Goal: Transaction & Acquisition: Purchase product/service

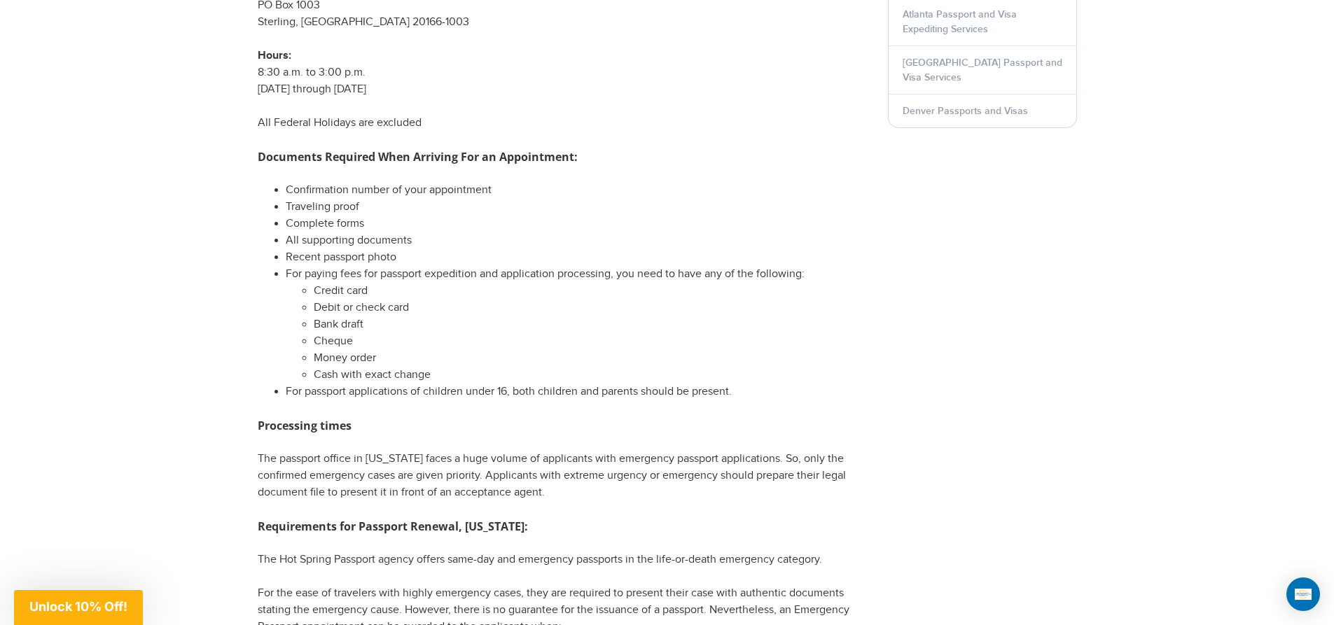
scroll to position [1050, 0]
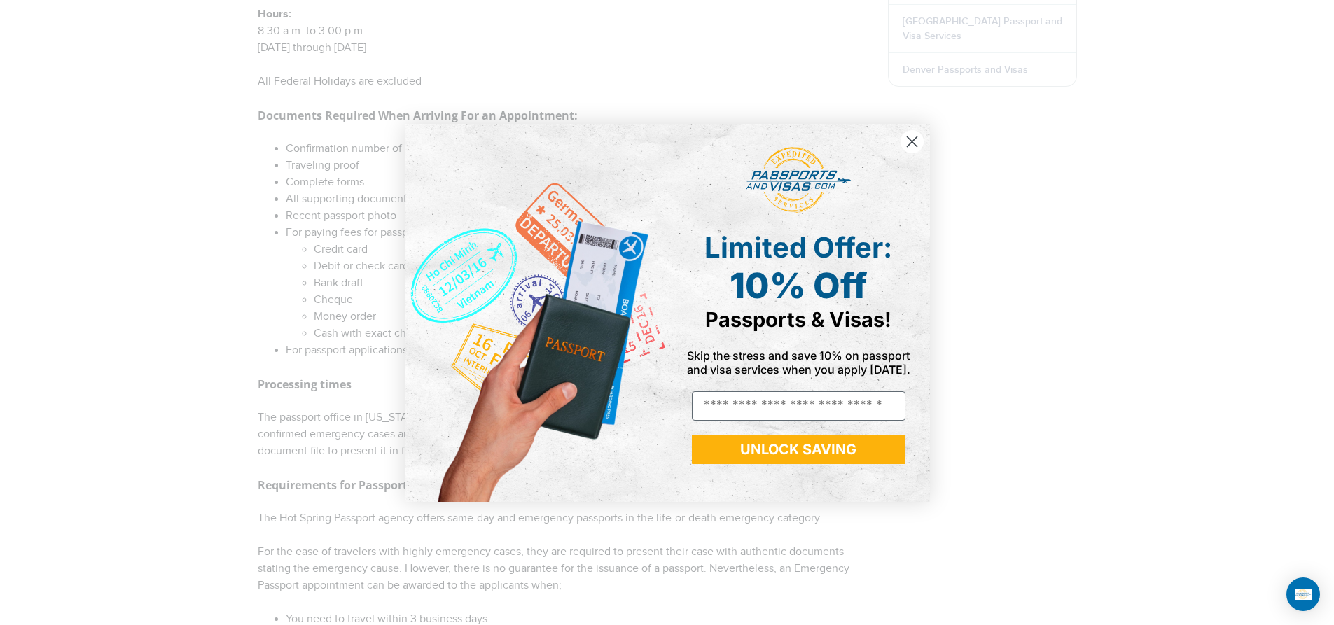
click at [915, 143] on circle "Close dialog" at bounding box center [911, 141] width 23 height 23
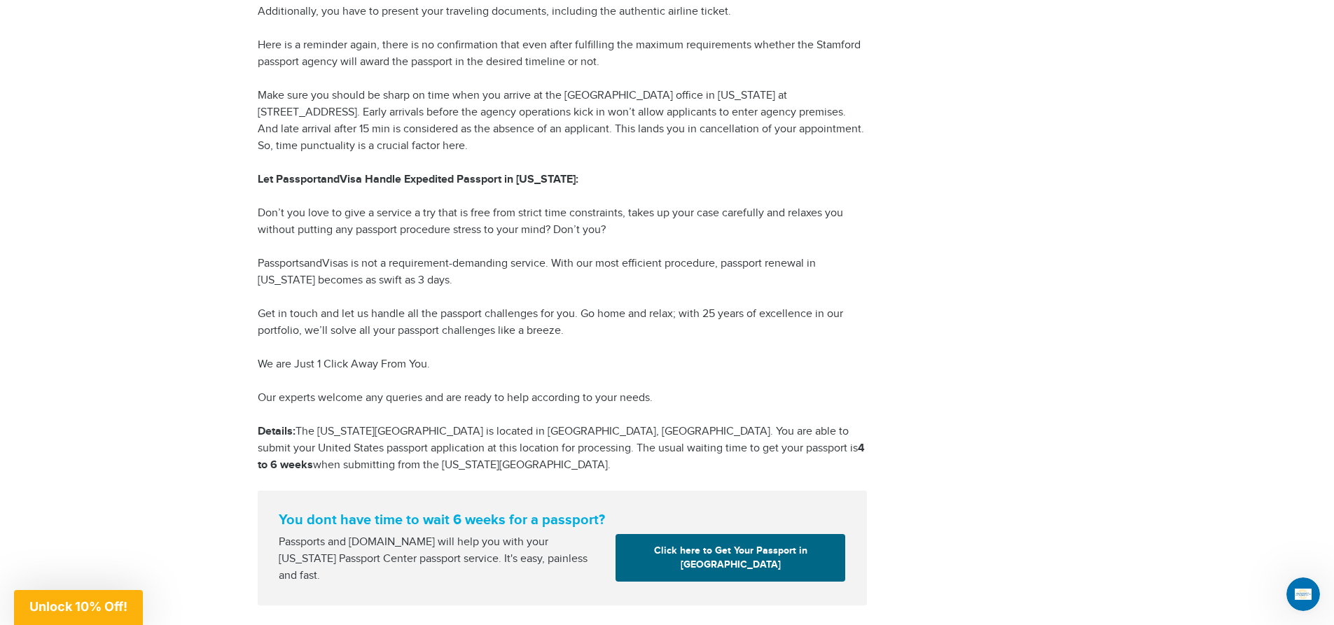
scroll to position [1821, 0]
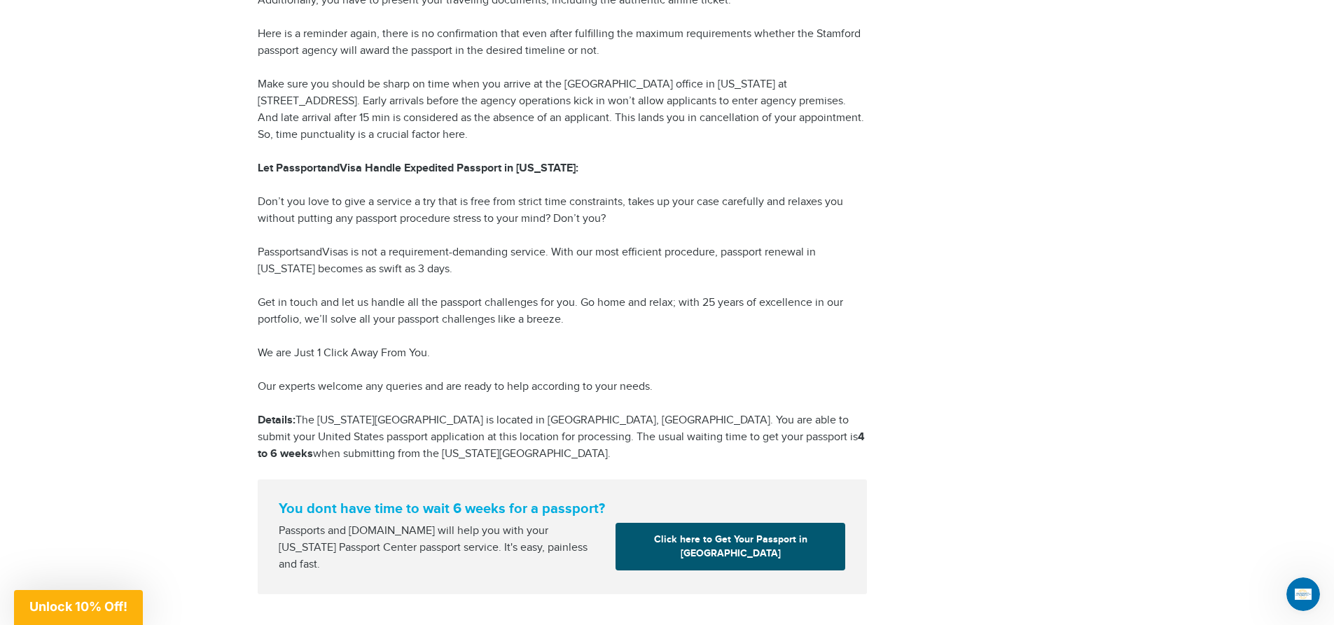
click at [741, 543] on link "Click here to Get Your Passport in [GEOGRAPHIC_DATA]" at bounding box center [731, 547] width 230 height 48
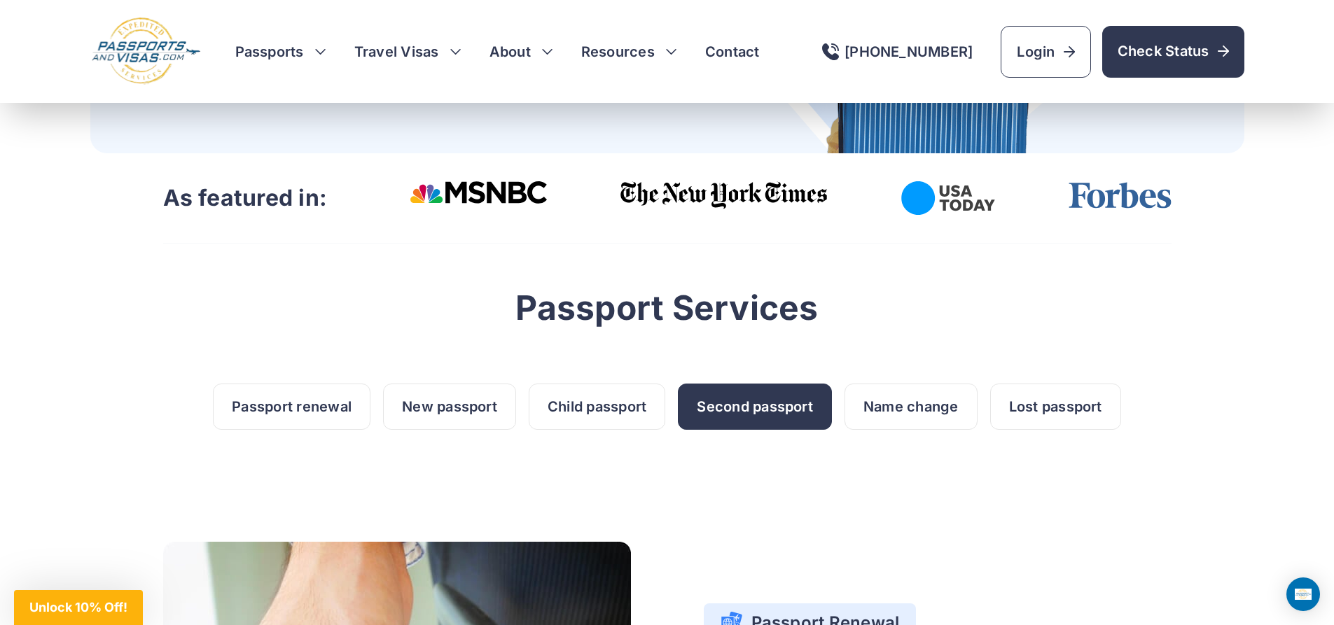
click at [781, 414] on link "Second passport" at bounding box center [755, 407] width 154 height 46
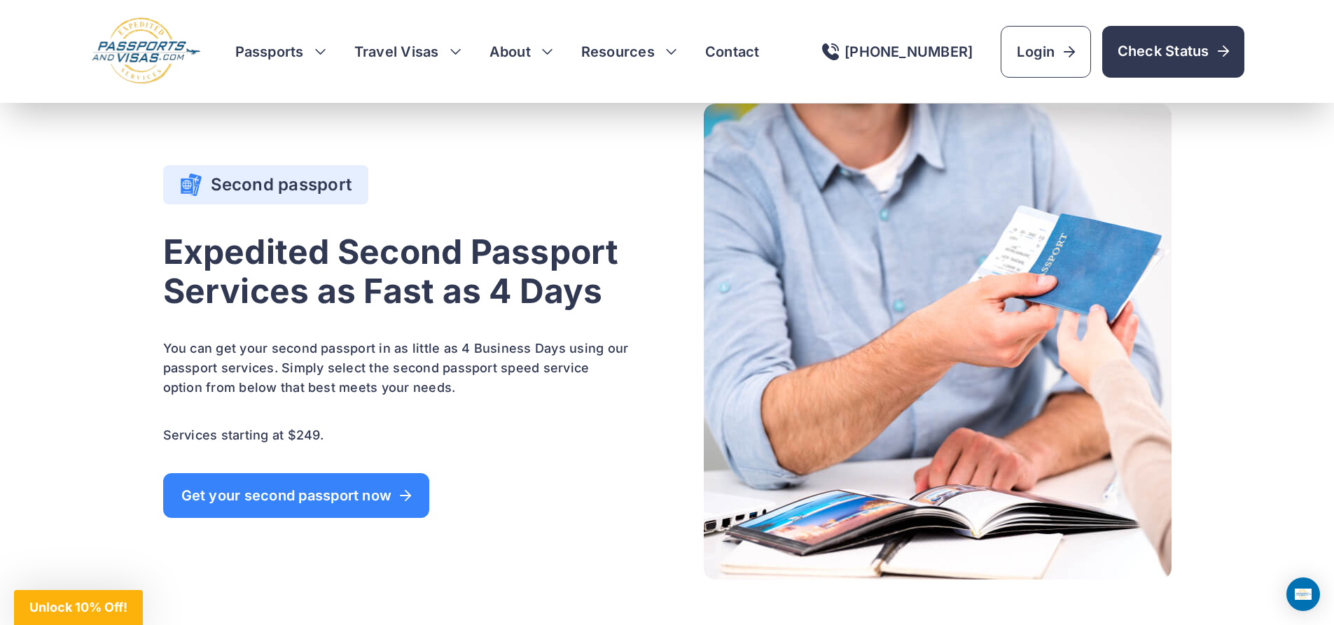
scroll to position [2624, 0]
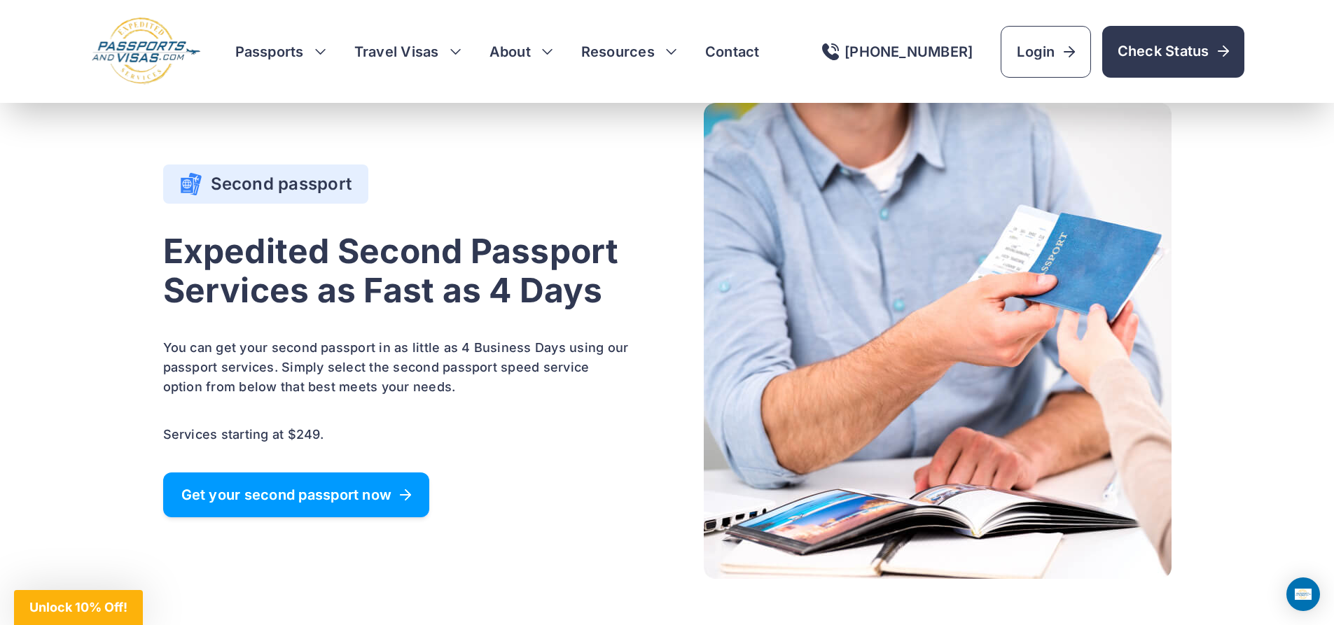
click at [281, 492] on span "Get your second passport now" at bounding box center [296, 495] width 230 height 14
